Goal: Communication & Community: Answer question/provide support

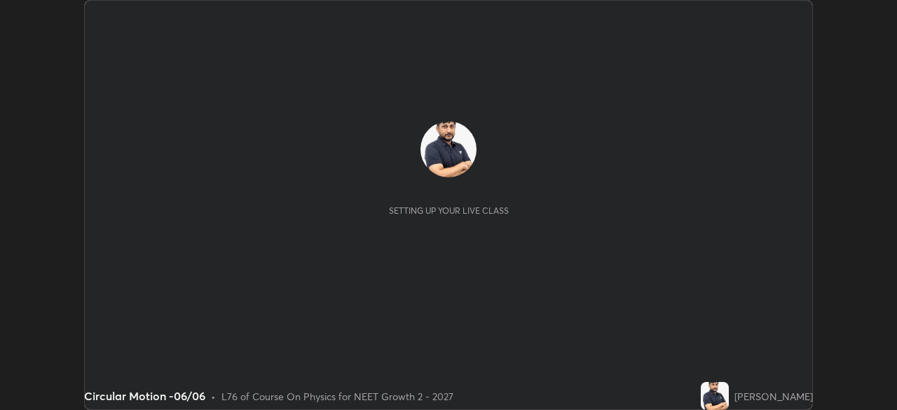
scroll to position [410, 896]
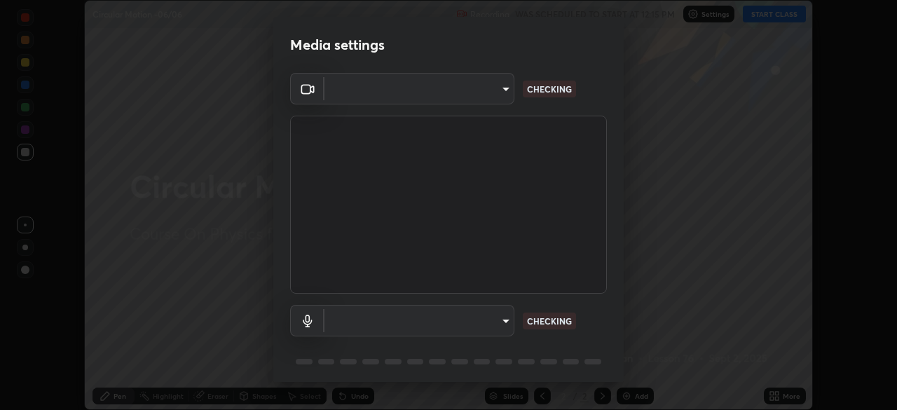
click at [492, 99] on body "Erase all Circular Motion -06/06 Recording WAS SCHEDULED TO START AT 12:15 PM S…" at bounding box center [448, 205] width 897 height 410
click at [490, 99] on div at bounding box center [448, 205] width 897 height 410
type input "1bc8c760721724c3bb23fa848bc882cb96d251e159a7e377002adb6141e657bd"
type input "1918f708b987fa0595dc9586349fa6393aff4c3e10ee40660038fb12667bac0b"
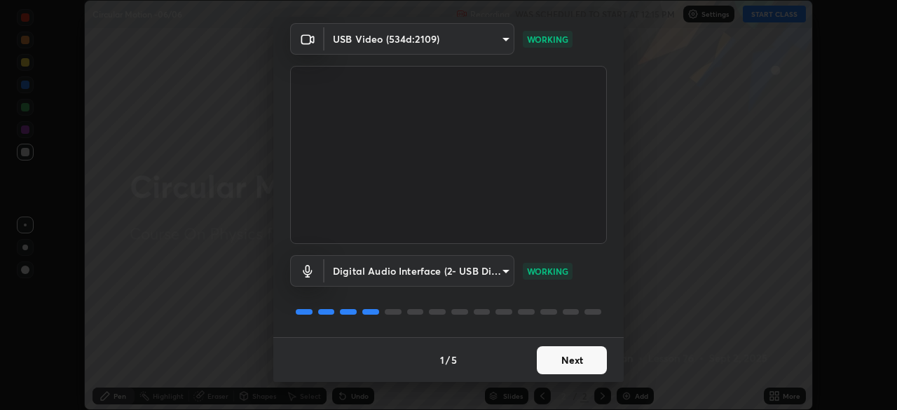
click at [569, 361] on button "Next" at bounding box center [572, 360] width 70 height 28
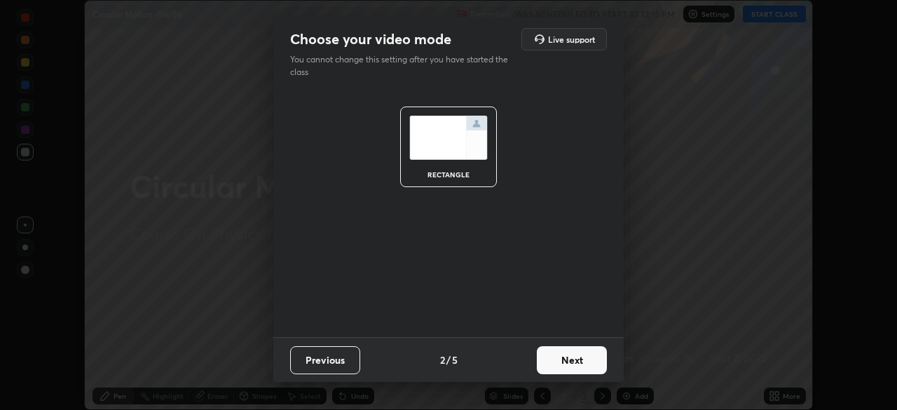
click at [572, 359] on button "Next" at bounding box center [572, 360] width 70 height 28
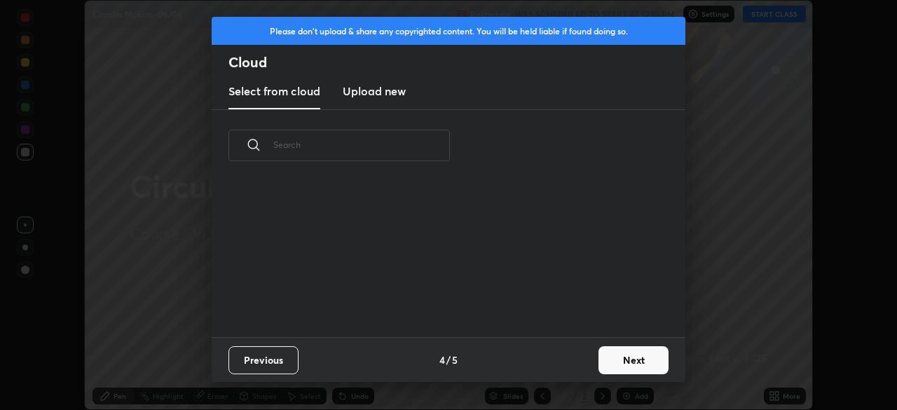
click at [600, 362] on button "Next" at bounding box center [633, 360] width 70 height 28
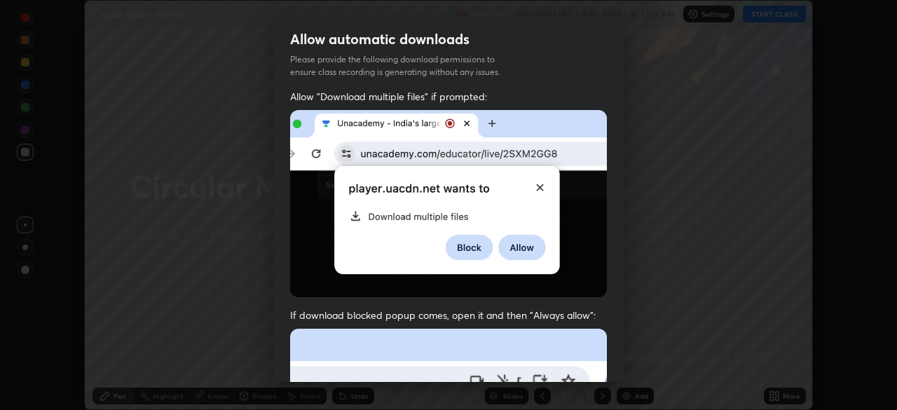
click at [612, 356] on div "Allow "Download multiple files" if prompted: If download blocked popup comes, o…" at bounding box center [448, 385] width 350 height 590
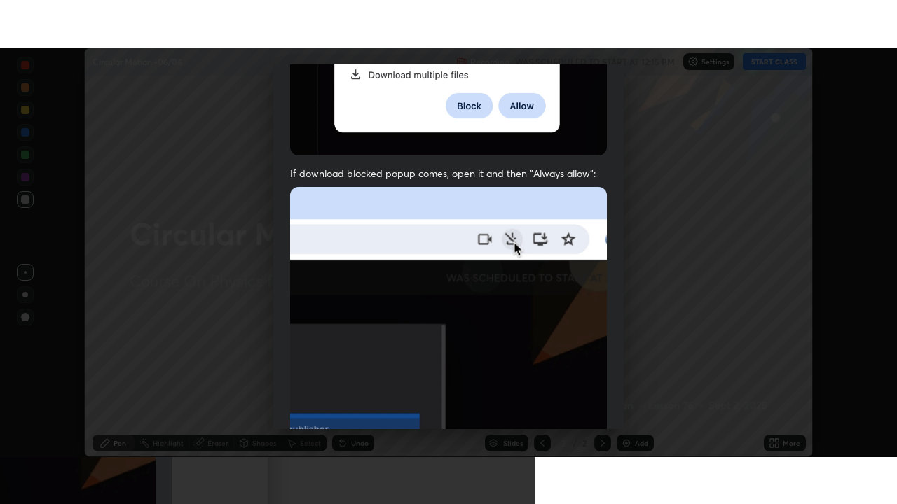
scroll to position [336, 0]
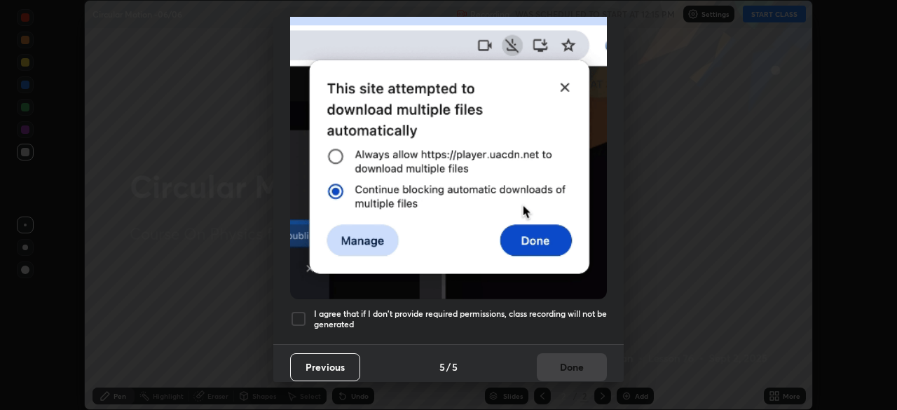
click at [300, 310] on div at bounding box center [298, 318] width 17 height 17
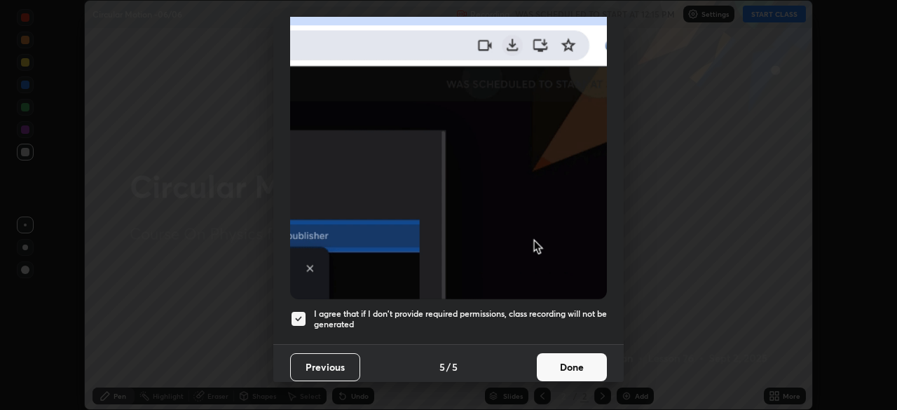
click at [551, 360] on button "Done" at bounding box center [572, 367] width 70 height 28
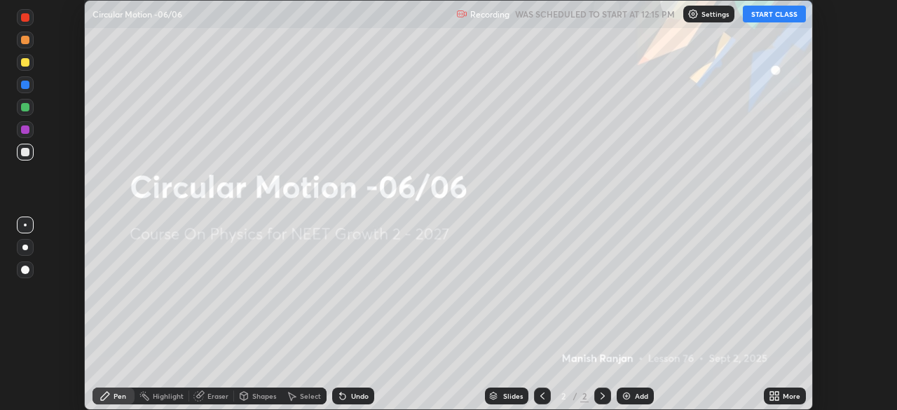
click at [770, 392] on icon at bounding box center [772, 394] width 4 height 4
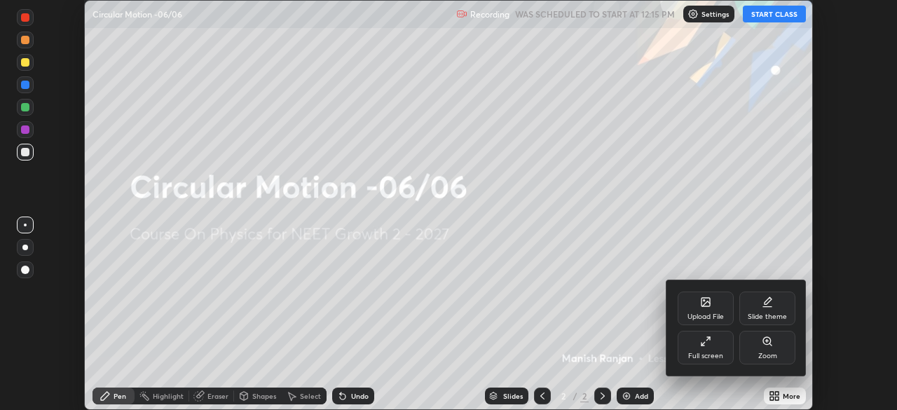
click at [708, 357] on div "Full screen" at bounding box center [705, 355] width 35 height 7
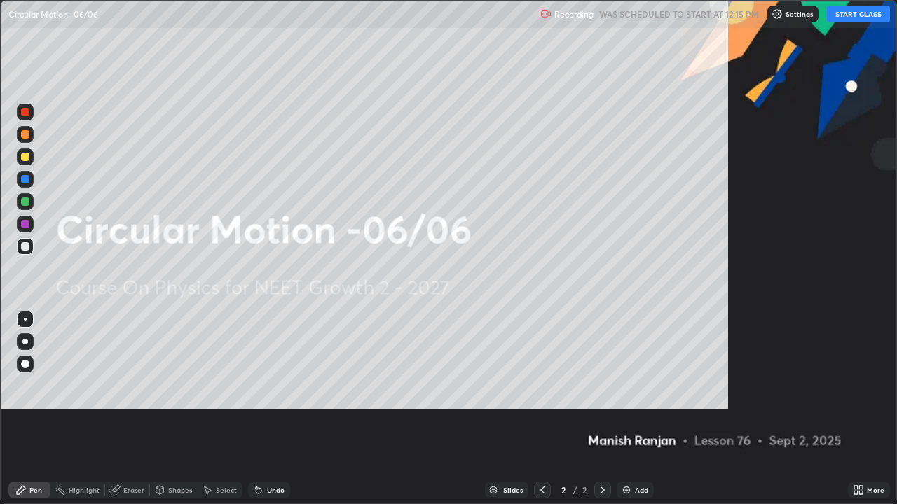
scroll to position [504, 897]
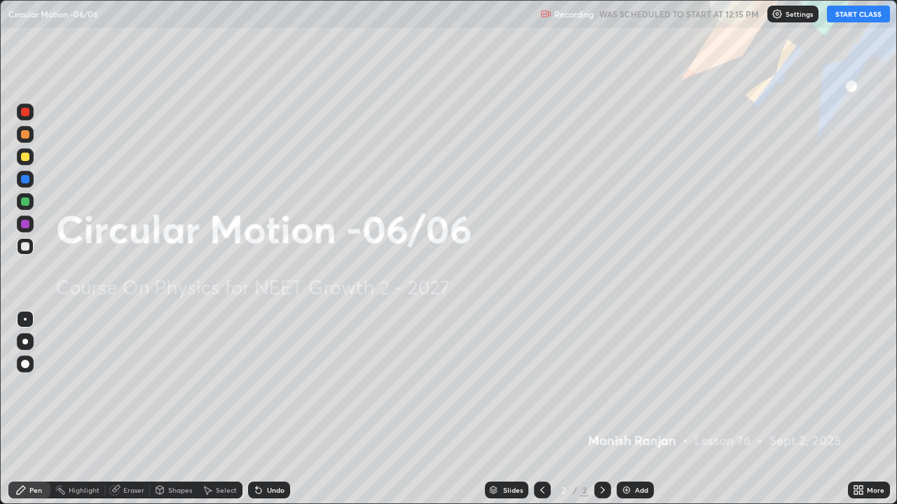
click at [781, 17] on img at bounding box center [776, 13] width 11 height 11
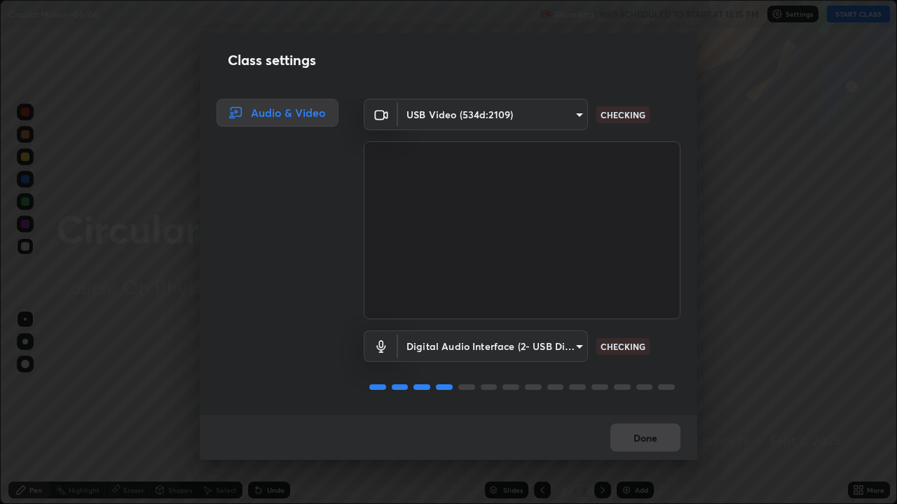
scroll to position [1, 0]
click at [643, 409] on button "Done" at bounding box center [645, 438] width 70 height 28
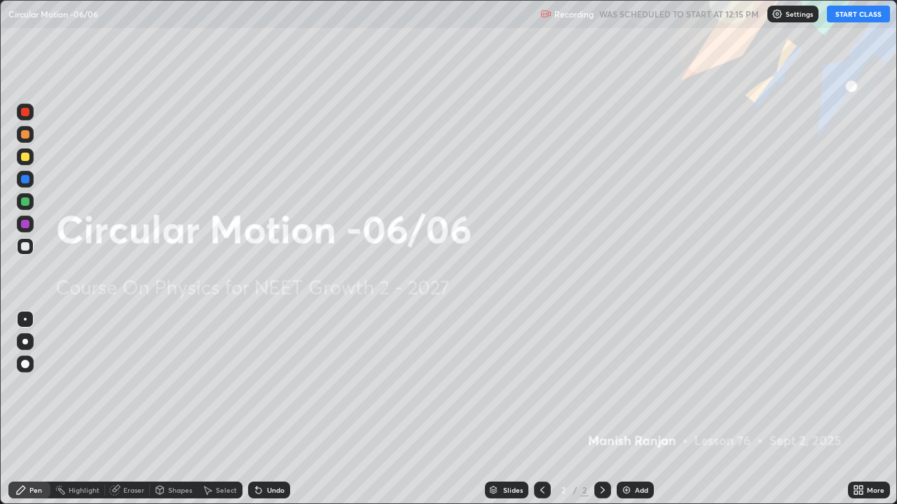
click at [855, 14] on button "START CLASS" at bounding box center [858, 14] width 63 height 17
click at [630, 409] on div "Add" at bounding box center [634, 490] width 37 height 17
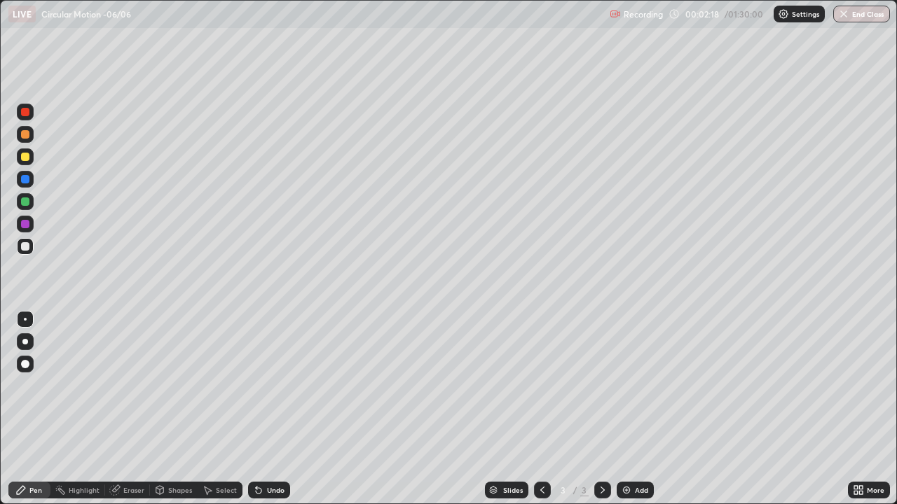
click at [22, 159] on div at bounding box center [25, 157] width 8 height 8
click at [29, 245] on div at bounding box center [25, 246] width 8 height 8
click at [621, 409] on img at bounding box center [626, 490] width 11 height 11
click at [25, 160] on div at bounding box center [25, 157] width 8 height 8
click at [25, 137] on div at bounding box center [25, 134] width 8 height 8
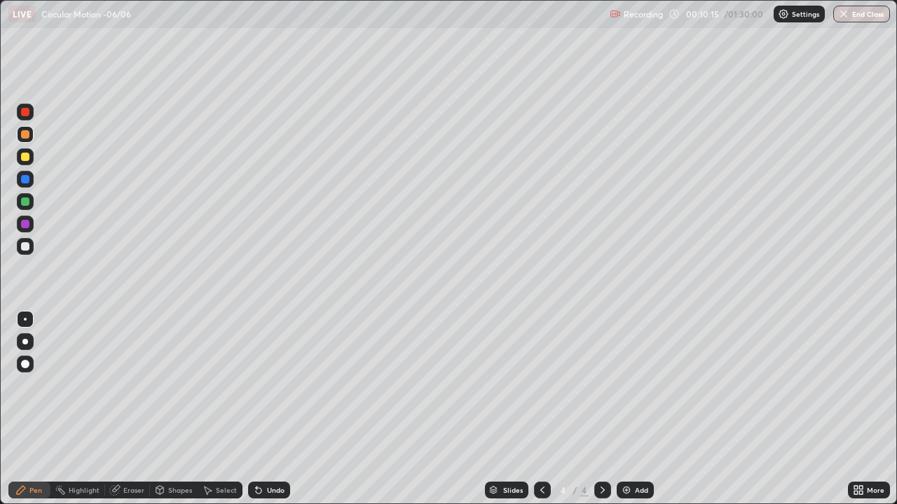
click at [22, 137] on div at bounding box center [25, 134] width 8 height 8
click at [24, 246] on div at bounding box center [25, 246] width 8 height 8
click at [22, 135] on div at bounding box center [25, 134] width 8 height 8
click at [621, 409] on img at bounding box center [626, 490] width 11 height 11
click at [624, 409] on img at bounding box center [626, 490] width 11 height 11
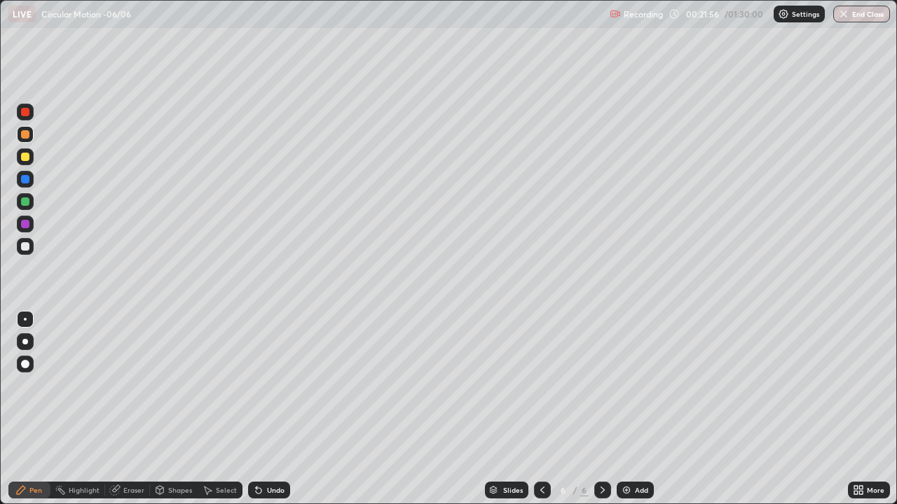
click at [23, 244] on div at bounding box center [25, 246] width 8 height 8
click at [23, 157] on div at bounding box center [25, 157] width 8 height 8
click at [21, 247] on div at bounding box center [25, 246] width 8 height 8
click at [625, 409] on img at bounding box center [626, 490] width 11 height 11
click at [25, 158] on div at bounding box center [25, 157] width 8 height 8
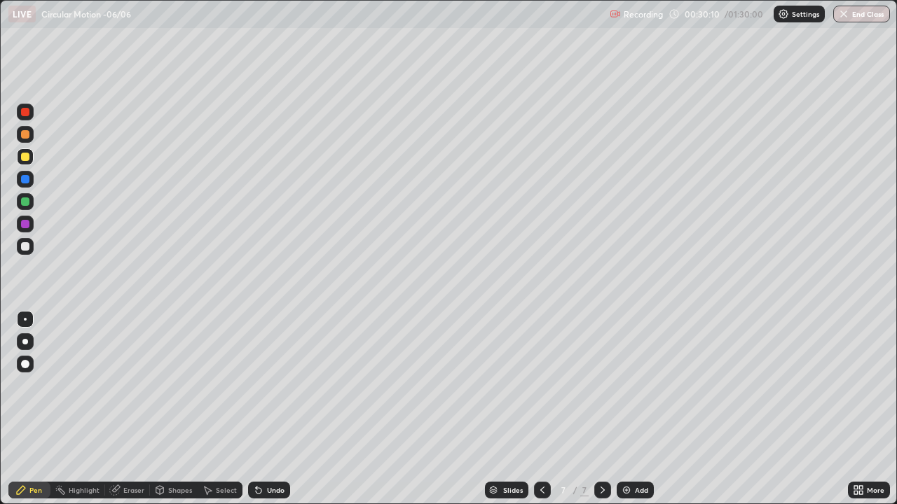
click at [24, 250] on div at bounding box center [25, 246] width 8 height 8
click at [25, 141] on div at bounding box center [25, 134] width 17 height 17
click at [32, 246] on div at bounding box center [25, 246] width 17 height 17
click at [623, 409] on img at bounding box center [626, 490] width 11 height 11
click at [26, 157] on div at bounding box center [25, 157] width 8 height 8
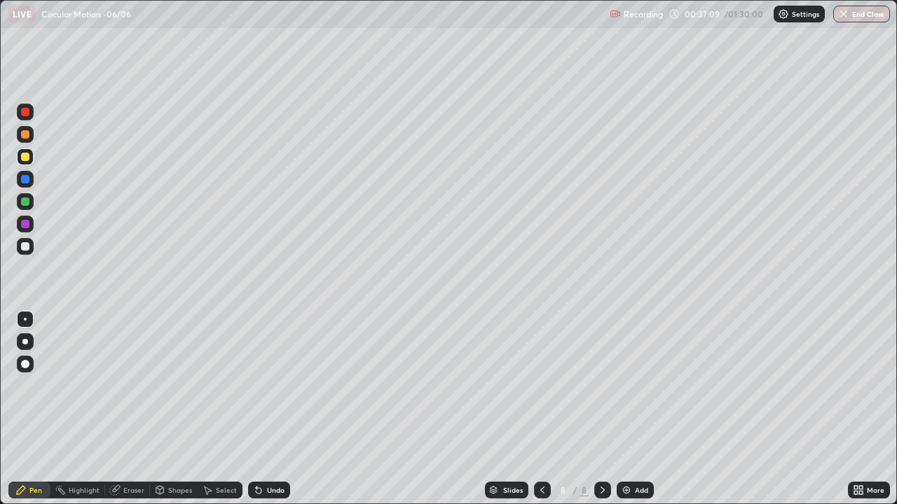
click at [24, 242] on div at bounding box center [25, 246] width 17 height 17
click at [24, 159] on div at bounding box center [25, 157] width 8 height 8
click at [656, 409] on div "Slides 8 / 8 Add" at bounding box center [569, 490] width 558 height 28
click at [635, 409] on div "Add" at bounding box center [641, 490] width 13 height 7
click at [31, 246] on div at bounding box center [25, 246] width 17 height 17
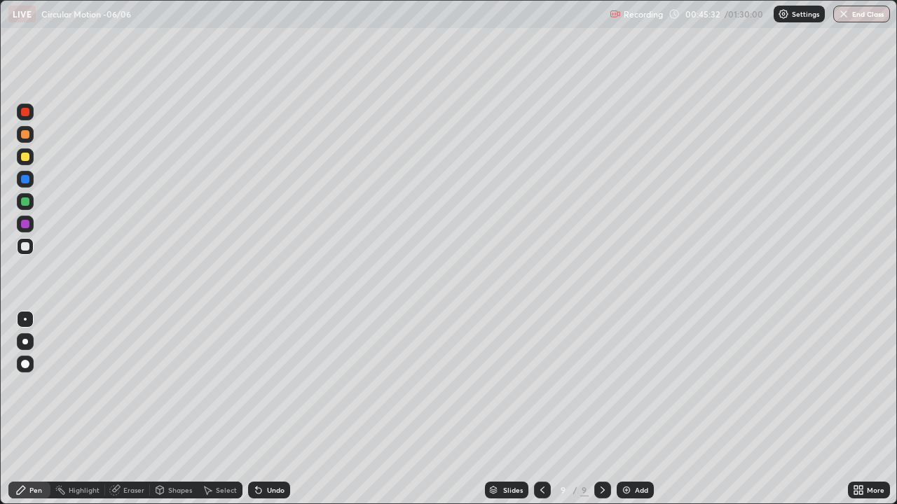
click at [628, 409] on img at bounding box center [626, 490] width 11 height 11
click at [625, 409] on img at bounding box center [626, 490] width 11 height 11
click at [27, 160] on div at bounding box center [25, 157] width 8 height 8
click at [24, 247] on div at bounding box center [25, 246] width 8 height 8
click at [626, 409] on img at bounding box center [626, 490] width 11 height 11
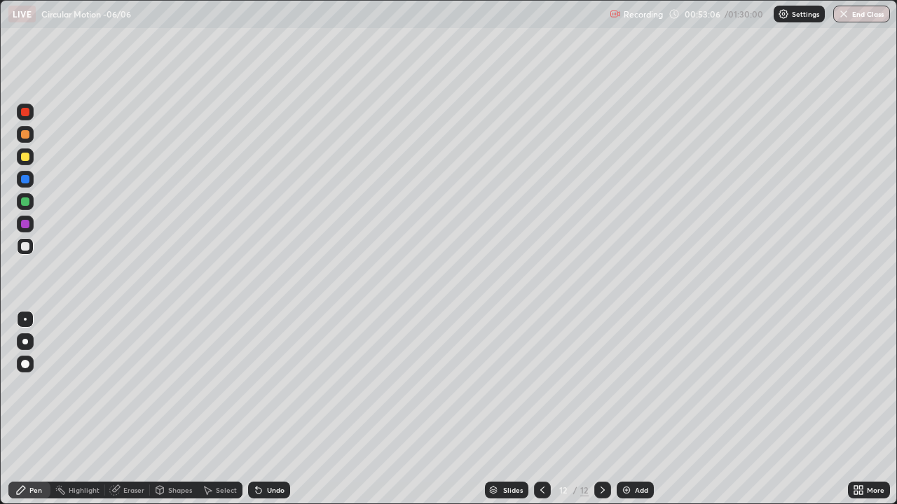
click at [25, 155] on div at bounding box center [25, 157] width 8 height 8
click at [27, 247] on div at bounding box center [25, 246] width 8 height 8
click at [32, 158] on div at bounding box center [25, 156] width 17 height 17
click at [621, 409] on img at bounding box center [626, 490] width 11 height 11
click at [127, 409] on div "Eraser" at bounding box center [133, 490] width 21 height 7
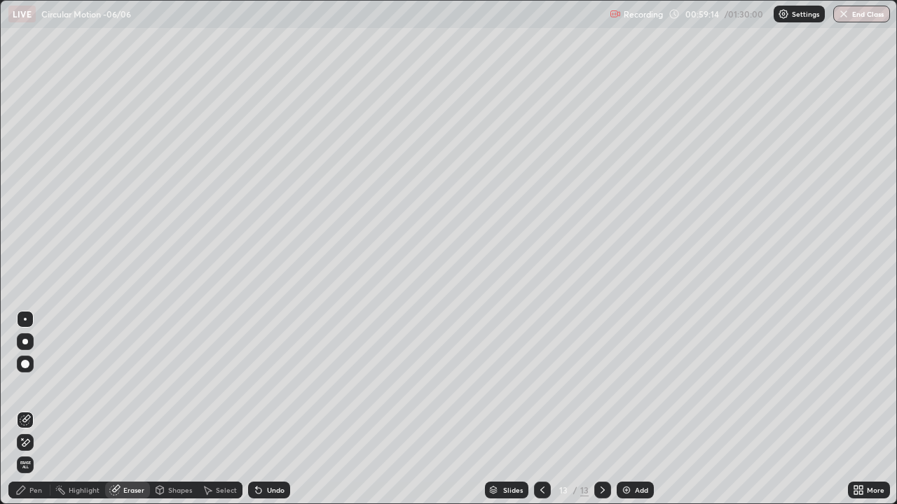
click at [28, 409] on div "Pen" at bounding box center [29, 490] width 42 height 17
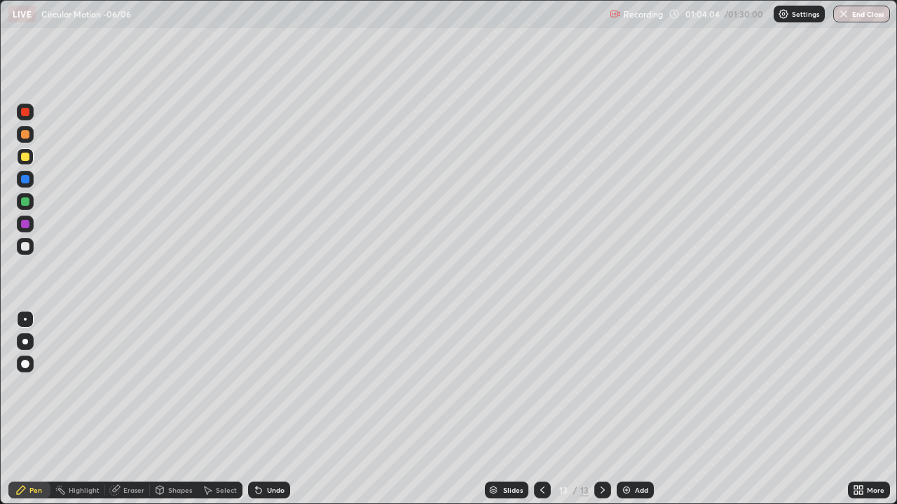
click at [628, 409] on img at bounding box center [626, 490] width 11 height 11
click at [22, 250] on div at bounding box center [25, 246] width 8 height 8
click at [618, 409] on div "Add" at bounding box center [634, 490] width 37 height 17
click at [22, 158] on div at bounding box center [25, 157] width 8 height 8
click at [22, 249] on div at bounding box center [25, 246] width 8 height 8
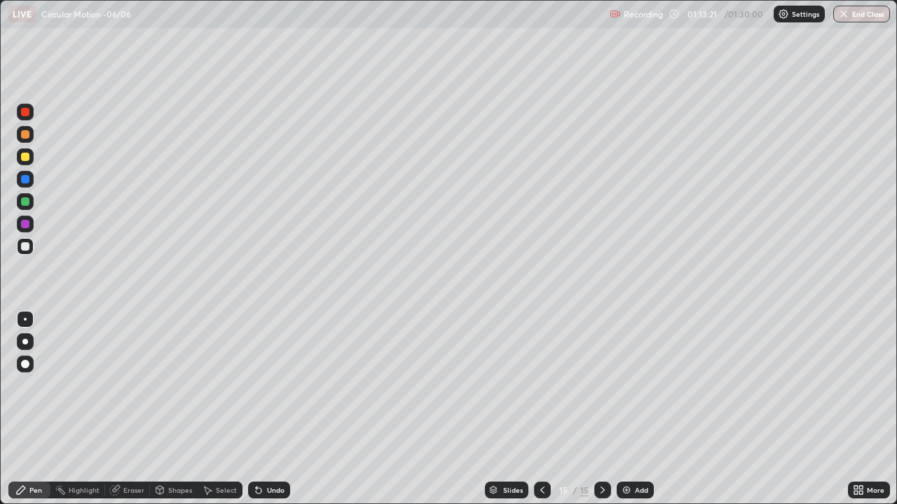
click at [623, 409] on img at bounding box center [626, 490] width 11 height 11
click at [24, 158] on div at bounding box center [25, 157] width 8 height 8
click at [23, 246] on div at bounding box center [25, 246] width 8 height 8
click at [849, 15] on button "End Class" at bounding box center [861, 14] width 57 height 17
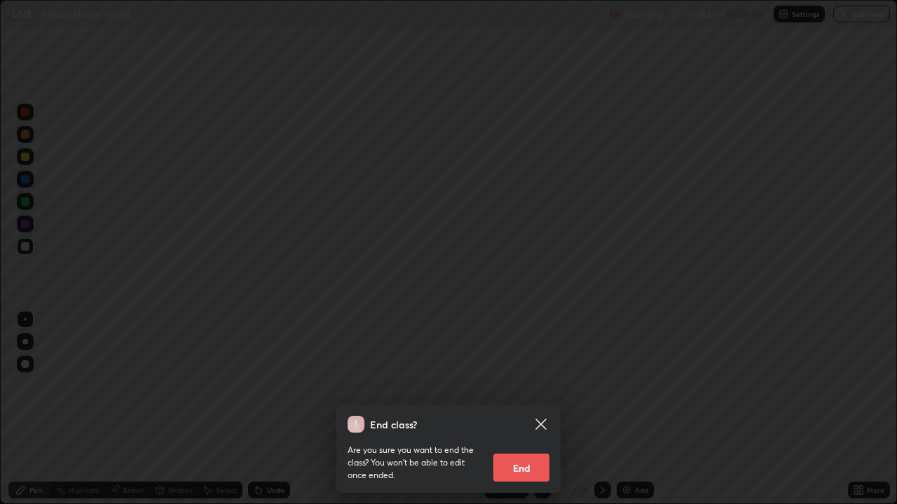
click at [530, 409] on button "End" at bounding box center [521, 468] width 56 height 28
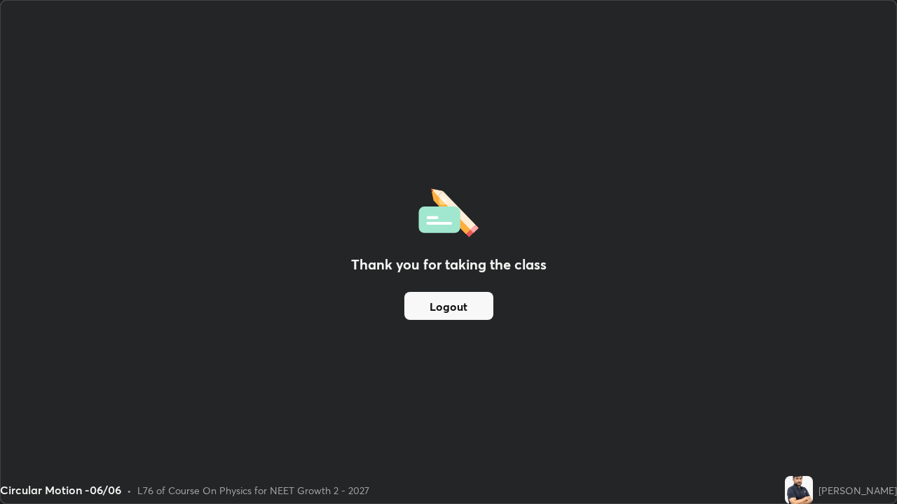
click at [438, 311] on button "Logout" at bounding box center [448, 306] width 89 height 28
